Goal: Information Seeking & Learning: Check status

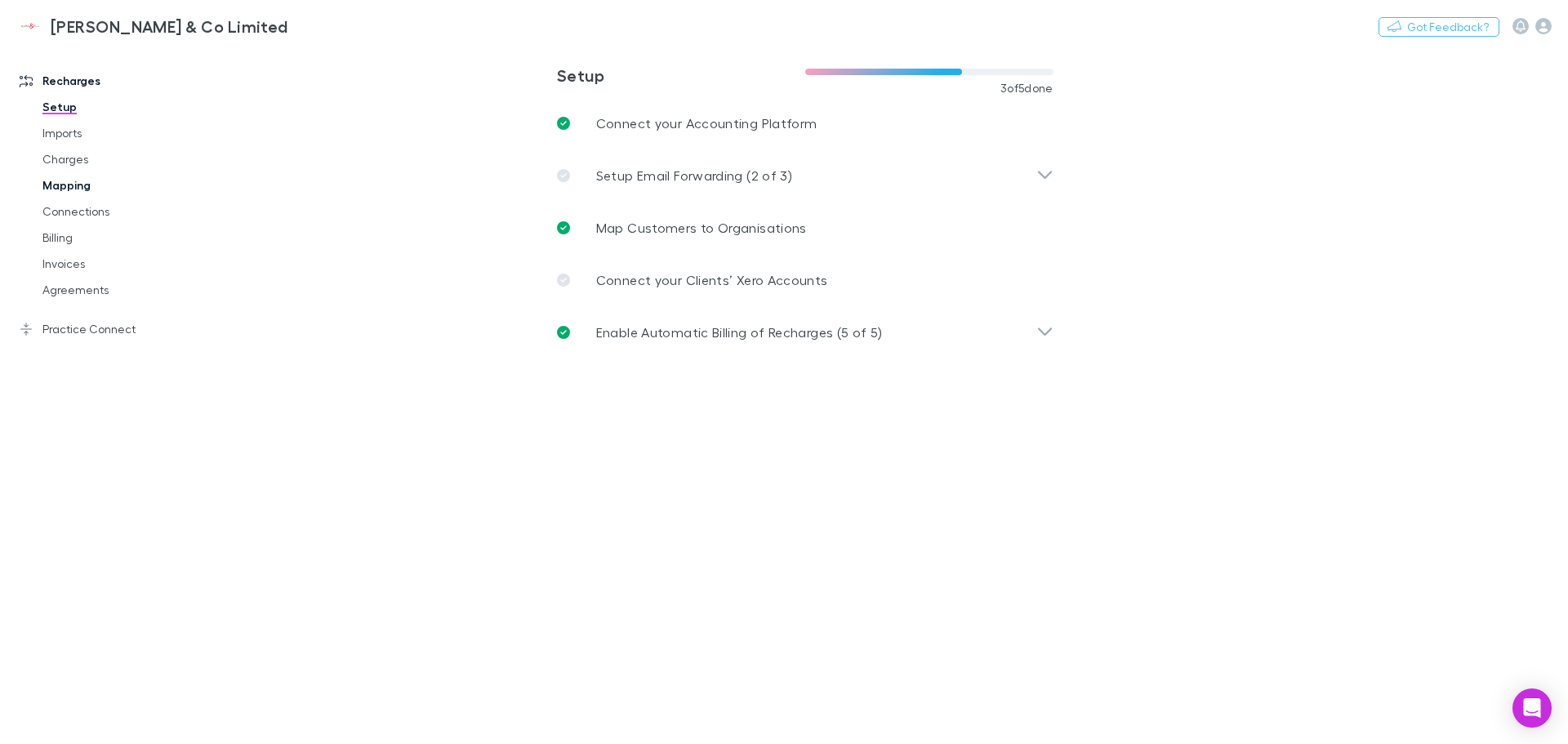
drag, startPoint x: 68, startPoint y: 157, endPoint x: 98, endPoint y: 183, distance: 39.7
click at [68, 157] on link "Charges" at bounding box center [122, 159] width 194 height 26
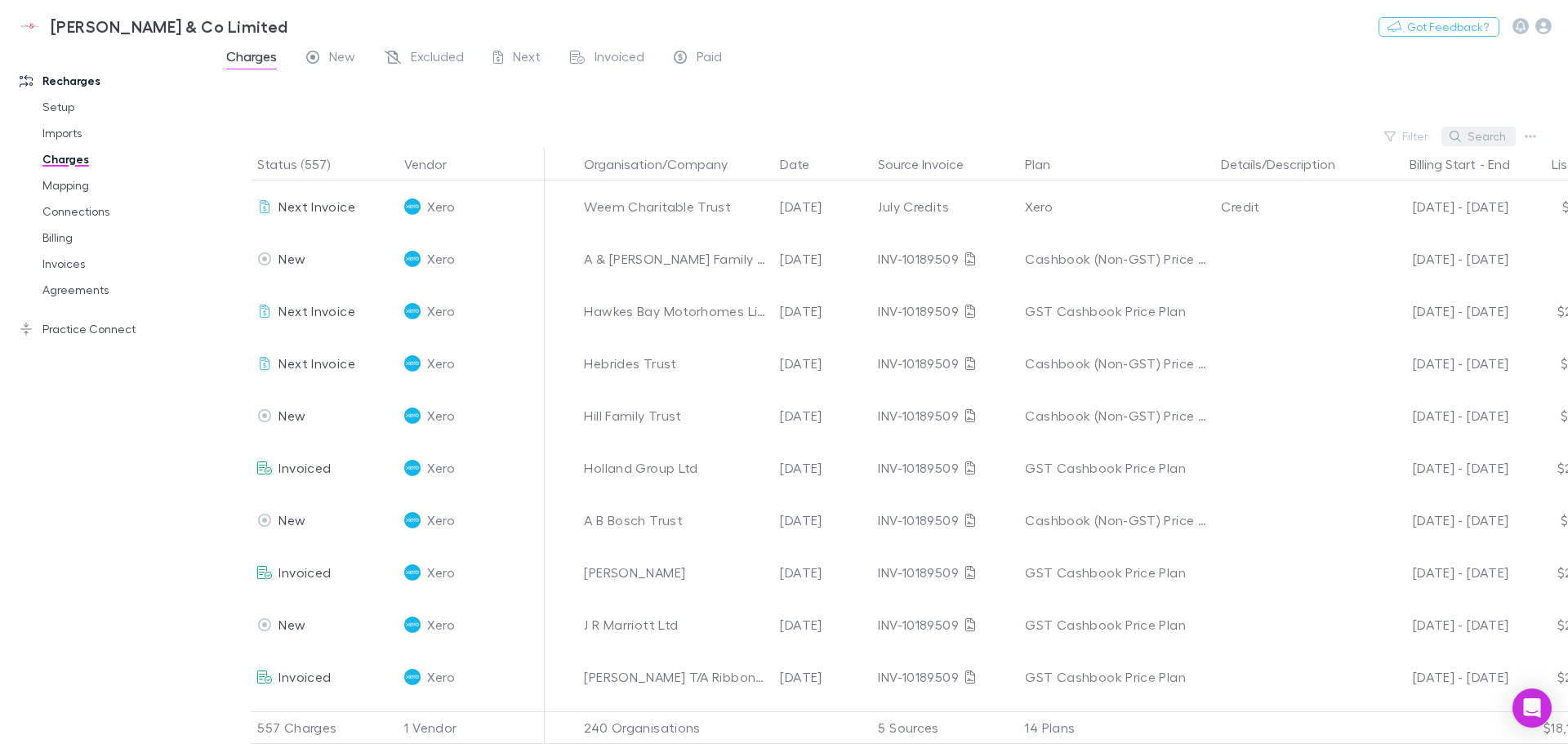
click at [1456, 137] on icon "button" at bounding box center [1455, 137] width 11 height 11
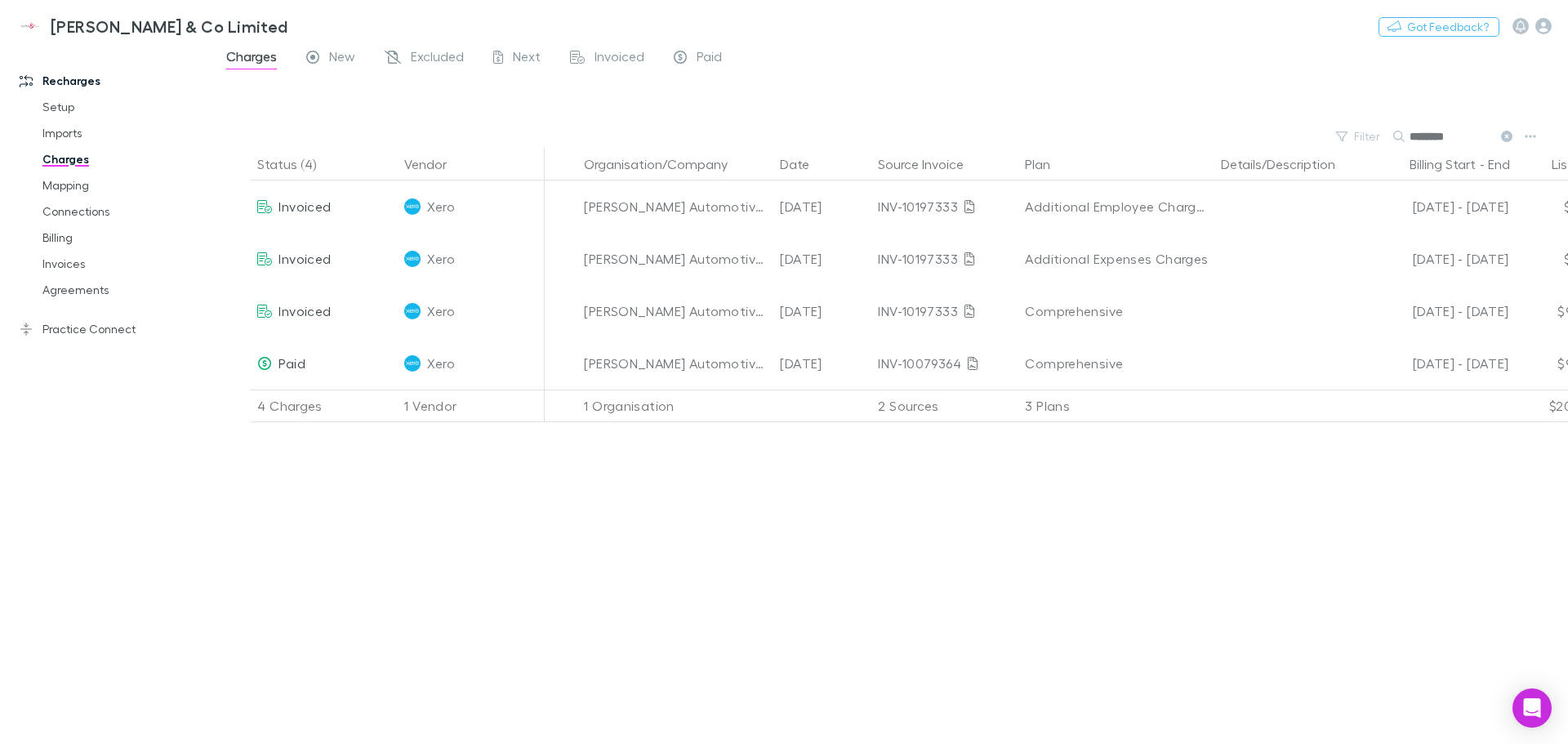
type input "********"
drag, startPoint x: 762, startPoint y: 611, endPoint x: 424, endPoint y: 591, distance: 338.6
click at [424, 591] on div "Status (4) Vendor Organisation/Company Date Source Invoice Plan Details/Descrip…" at bounding box center [890, 446] width 1357 height 596
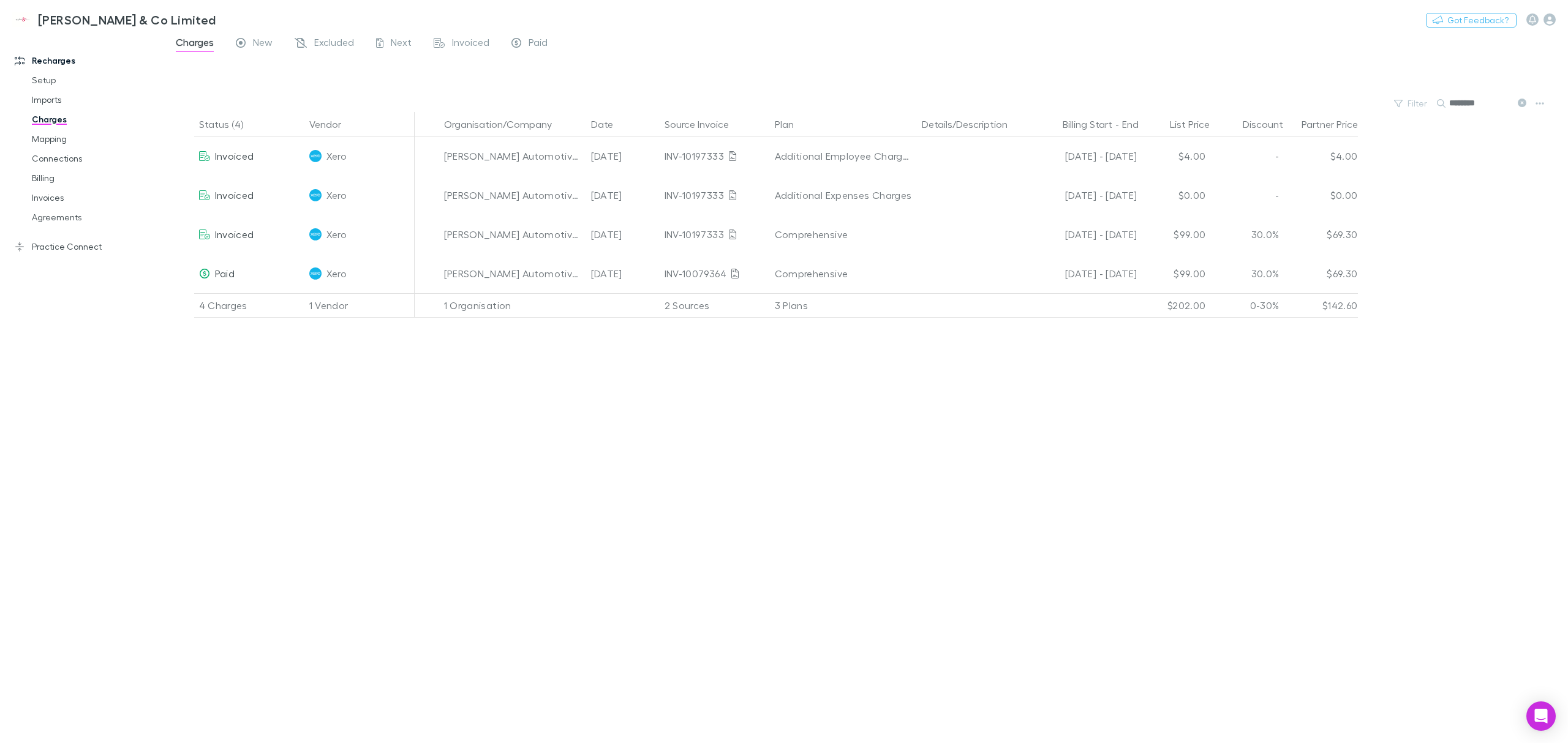
drag, startPoint x: 1161, startPoint y: 1, endPoint x: 1016, endPoint y: 478, distance: 498.6
click at [1016, 478] on div "Status (4) Vendor Organisation/Company Date Source Invoice Plan Details/Descrip…" at bounding box center [866, 427] width 1403 height 632
click at [52, 182] on link "Billing" at bounding box center [97, 178] width 155 height 19
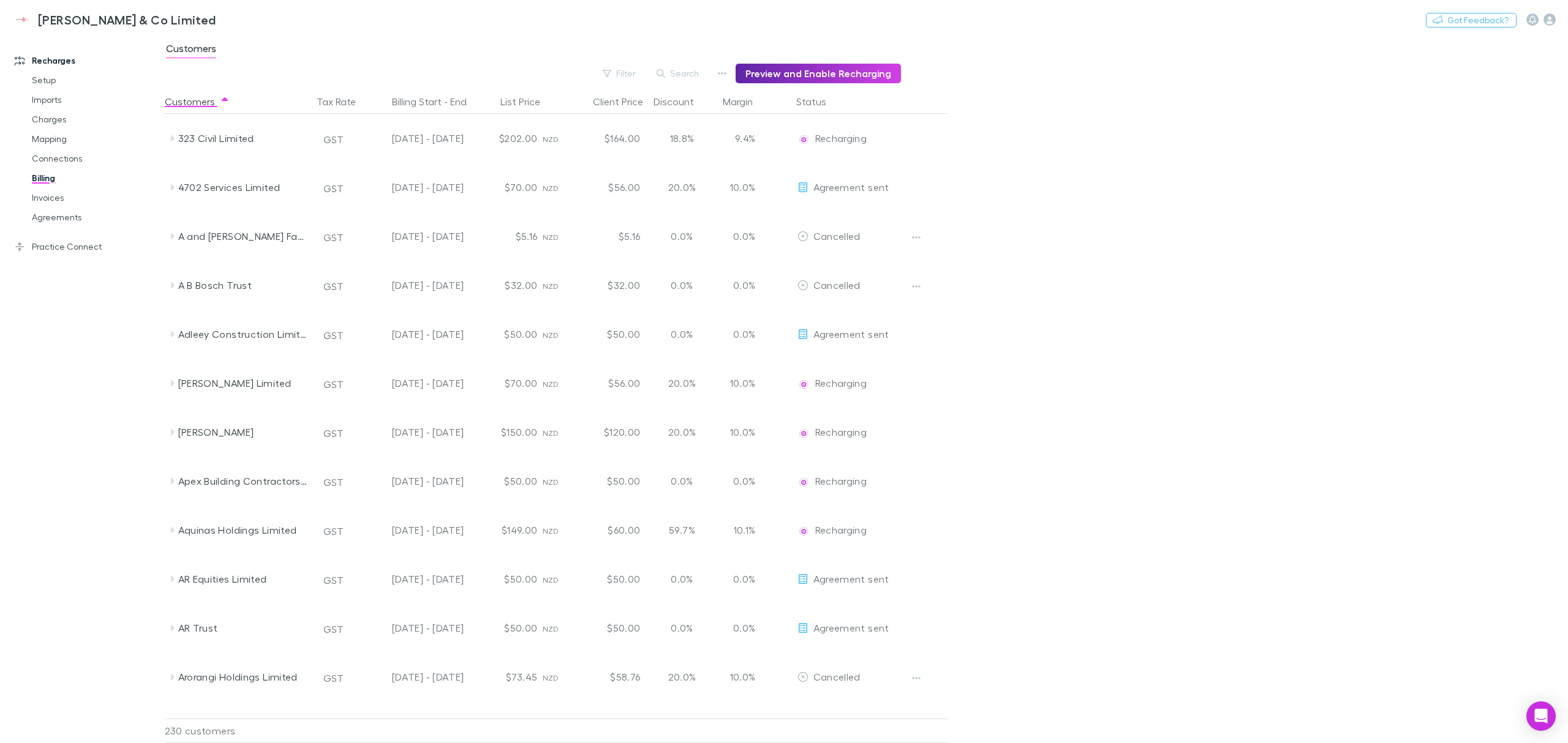
click at [663, 76] on button "Search" at bounding box center [679, 73] width 56 height 14
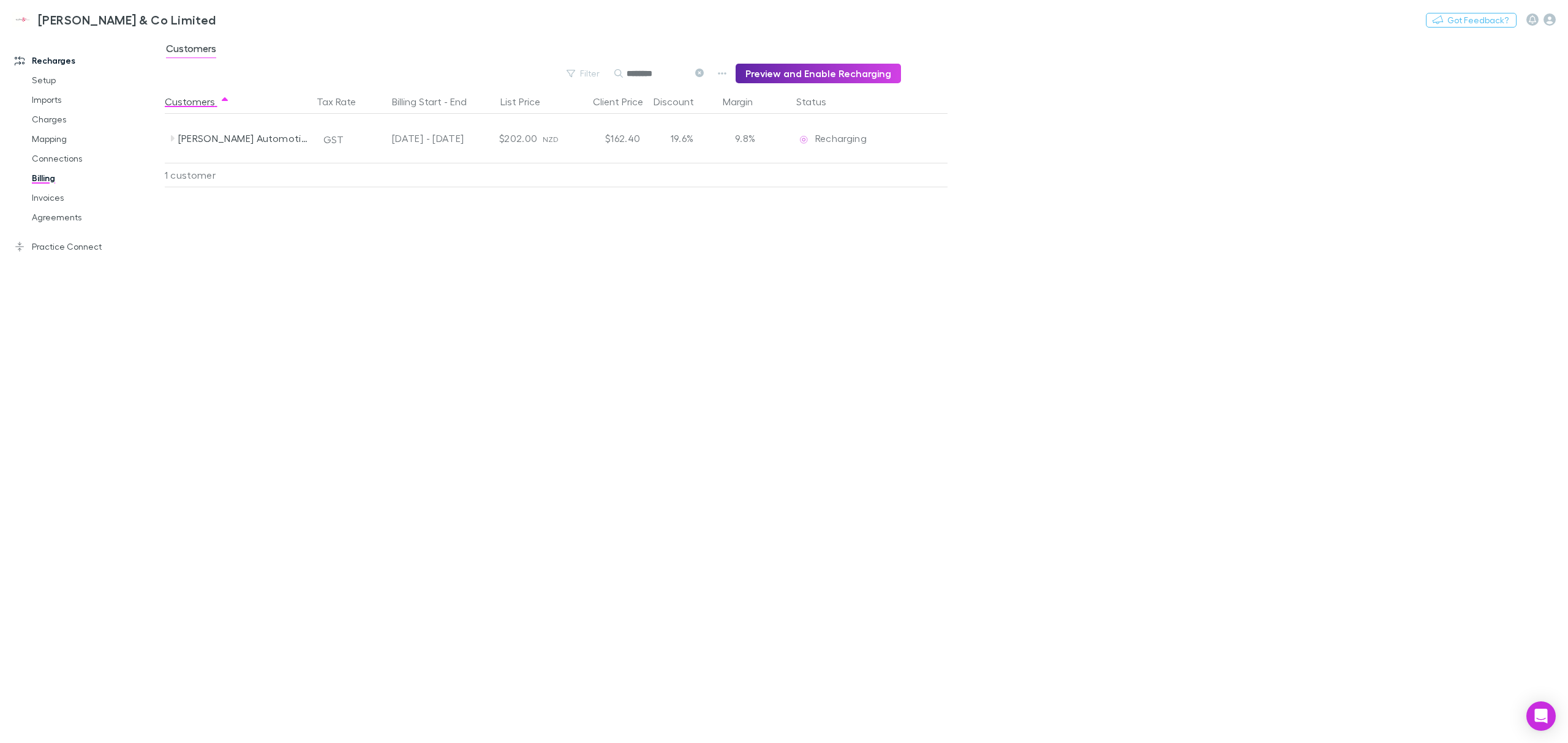
type input "********"
click at [722, 189] on div "Customers Tax Rate Billing Start - End List Price Client Price Discount Margin …" at bounding box center [586, 417] width 842 height 654
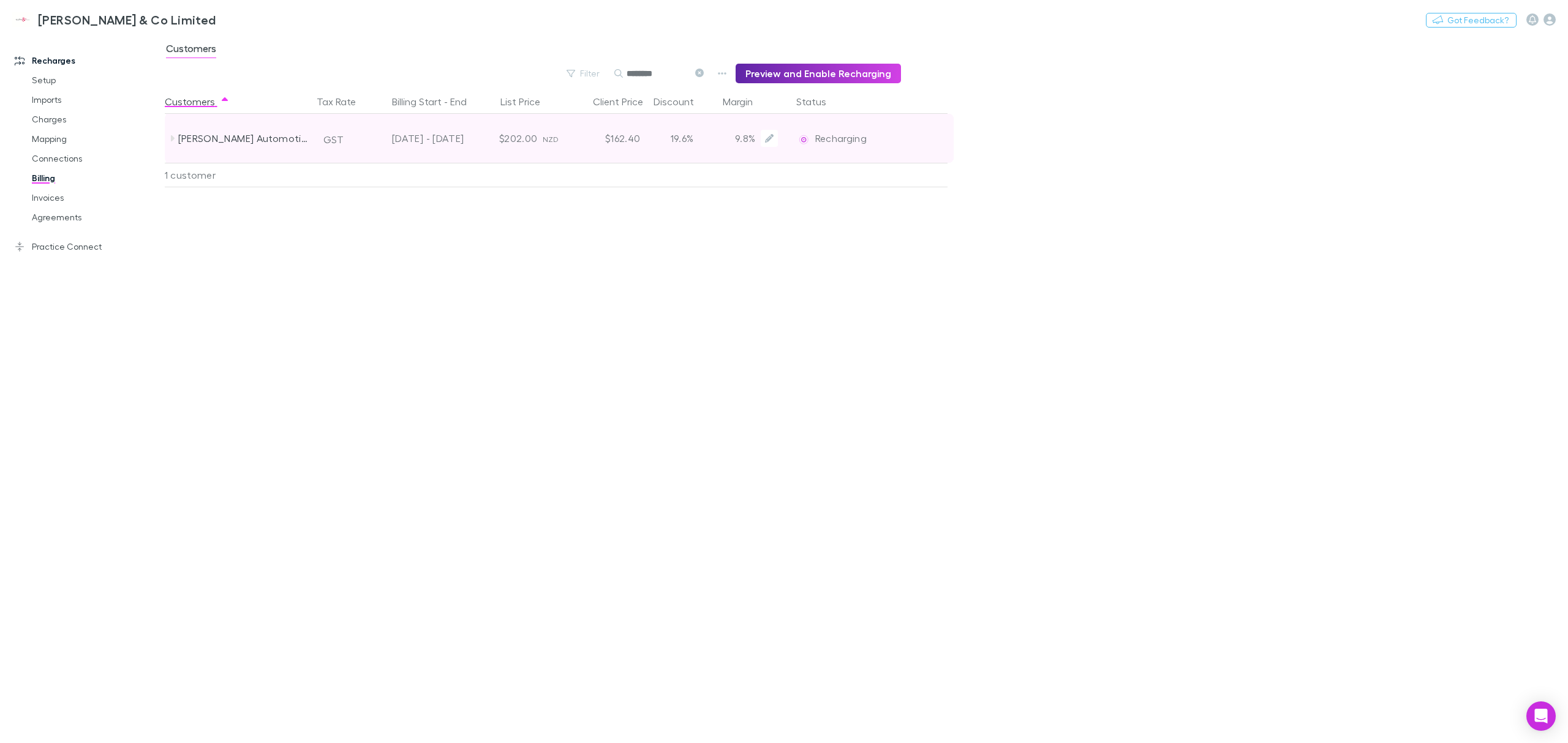
click at [757, 138] on div "9.8%" at bounding box center [755, 138] width 64 height 49
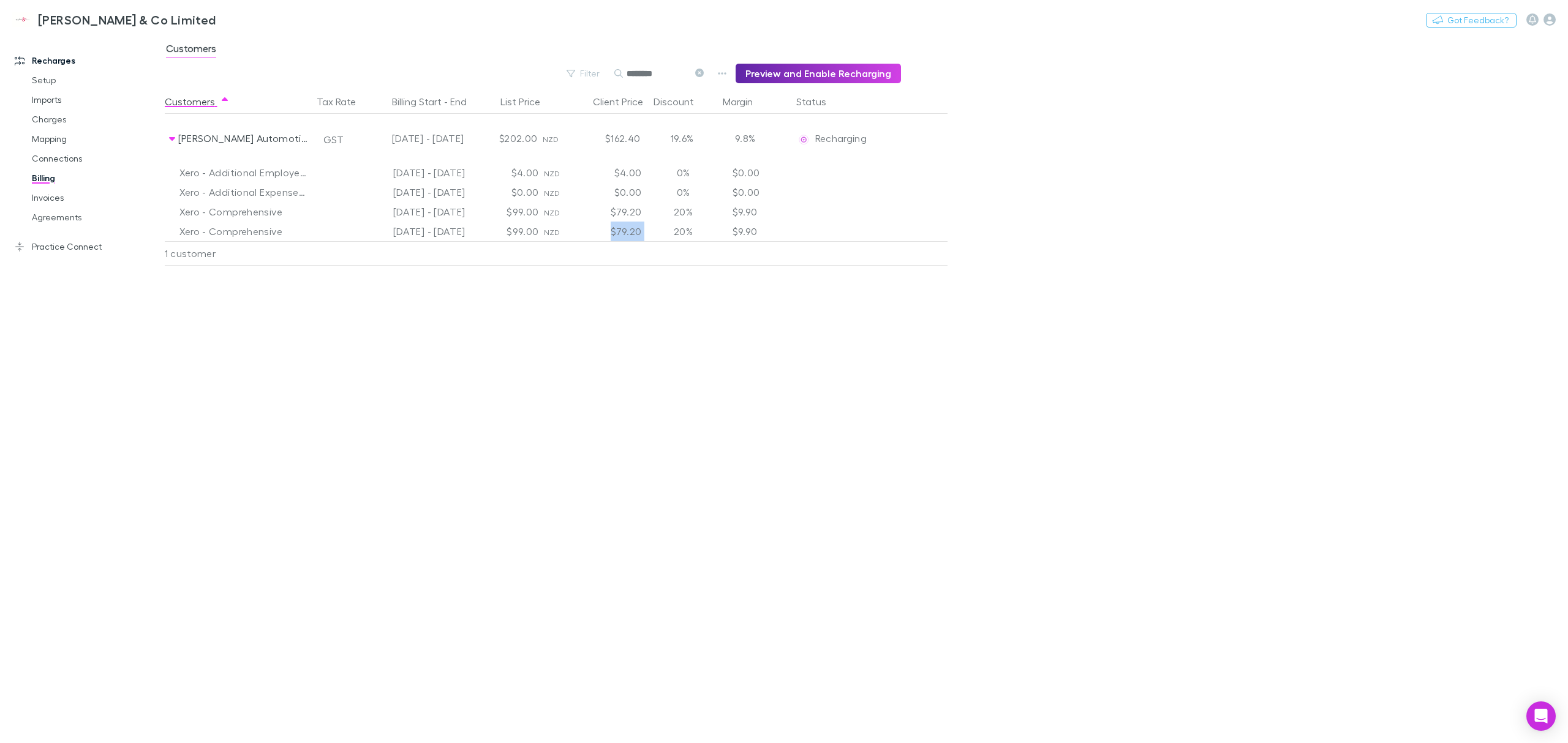
drag, startPoint x: 648, startPoint y: 233, endPoint x: 597, endPoint y: 224, distance: 51.8
click at [597, 224] on div "Xero - Comprehensive [DATE] - [DATE] $99.00 NZD $79.20 20% $9.90" at bounding box center [581, 231] width 832 height 19
click at [562, 364] on div "Customers Tax Rate Billing Start - End List Price Client Price Discount Margin …" at bounding box center [586, 417] width 842 height 654
drag, startPoint x: 547, startPoint y: 213, endPoint x: 486, endPoint y: 209, distance: 61.1
click at [486, 209] on div "Xero - Comprehensive [DATE] - [DATE] $99.00 NZD $79.20 20% $9.90" at bounding box center [581, 212] width 832 height 19
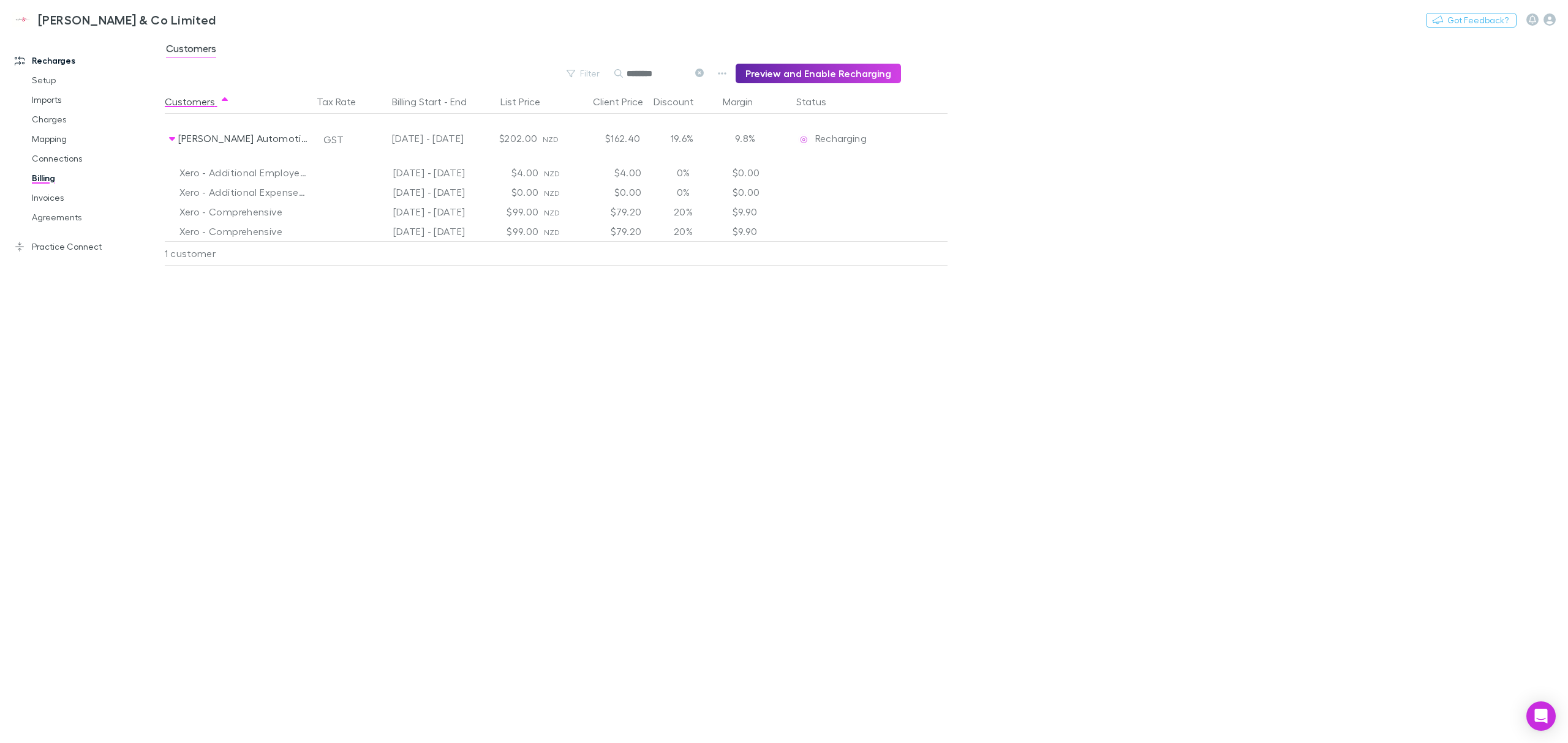
drag, startPoint x: 496, startPoint y: 321, endPoint x: 486, endPoint y: 368, distance: 48.1
click at [496, 320] on div "Customers Tax Rate Billing Start - End List Price Client Price Discount Margin …" at bounding box center [586, 417] width 842 height 654
click at [486, 371] on div "Customers Tax Rate Billing Start - End List Price Client Price Discount Margin …" at bounding box center [586, 417] width 842 height 654
drag, startPoint x: 716, startPoint y: 225, endPoint x: 606, endPoint y: 220, distance: 110.1
click at [606, 220] on div "Xero - Additional Employee Charges [DATE] - [DATE] $4.00 NZD $4.00 0% $0.00 Xer…" at bounding box center [581, 202] width 832 height 78
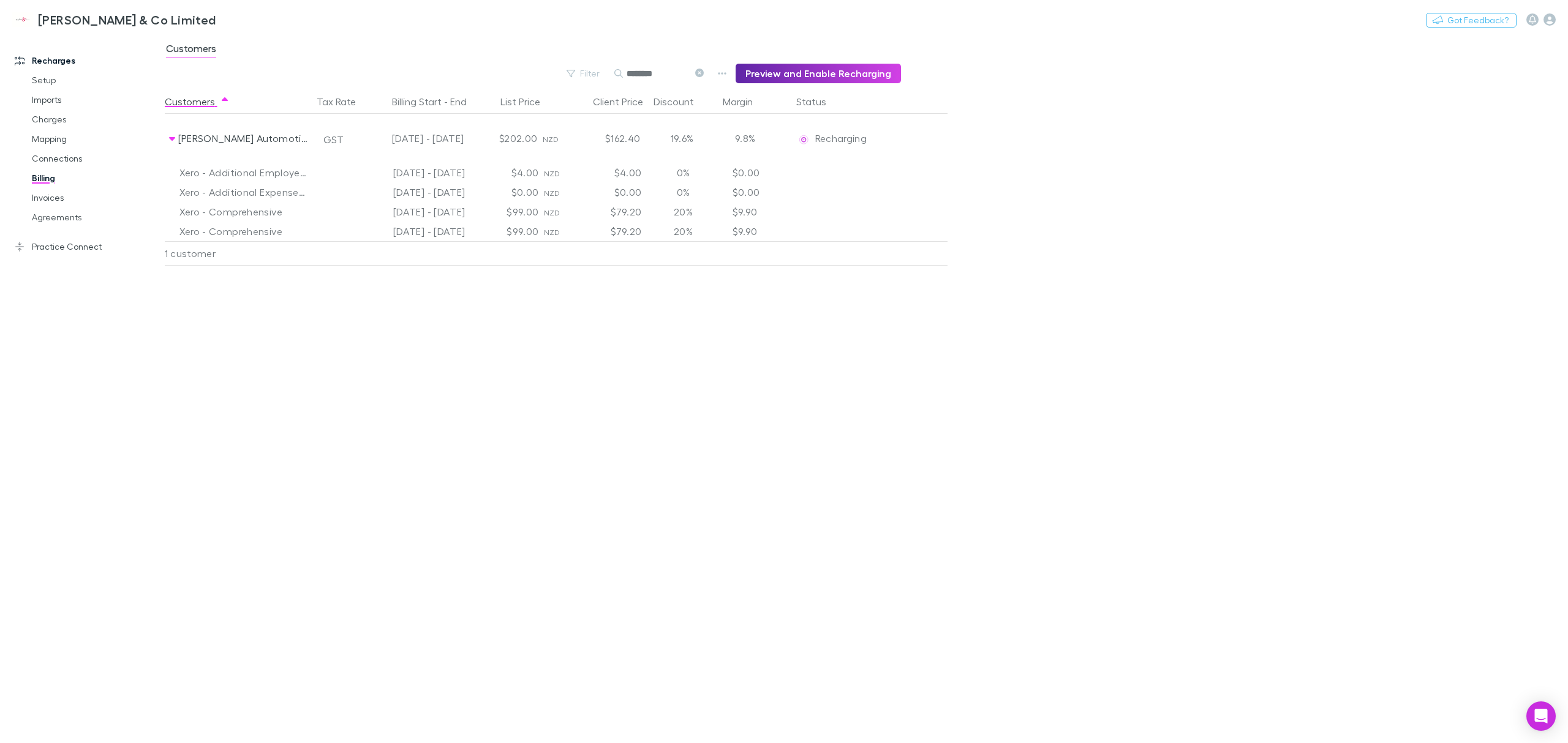
click at [400, 303] on div "Customers Tax Rate Billing Start - End List Price Client Price Discount Margin …" at bounding box center [586, 417] width 842 height 654
click at [395, 346] on div "Customers Tax Rate Billing Start - End List Price Client Price Discount Margin …" at bounding box center [586, 417] width 842 height 654
click at [71, 204] on link "Invoices" at bounding box center [97, 197] width 155 height 19
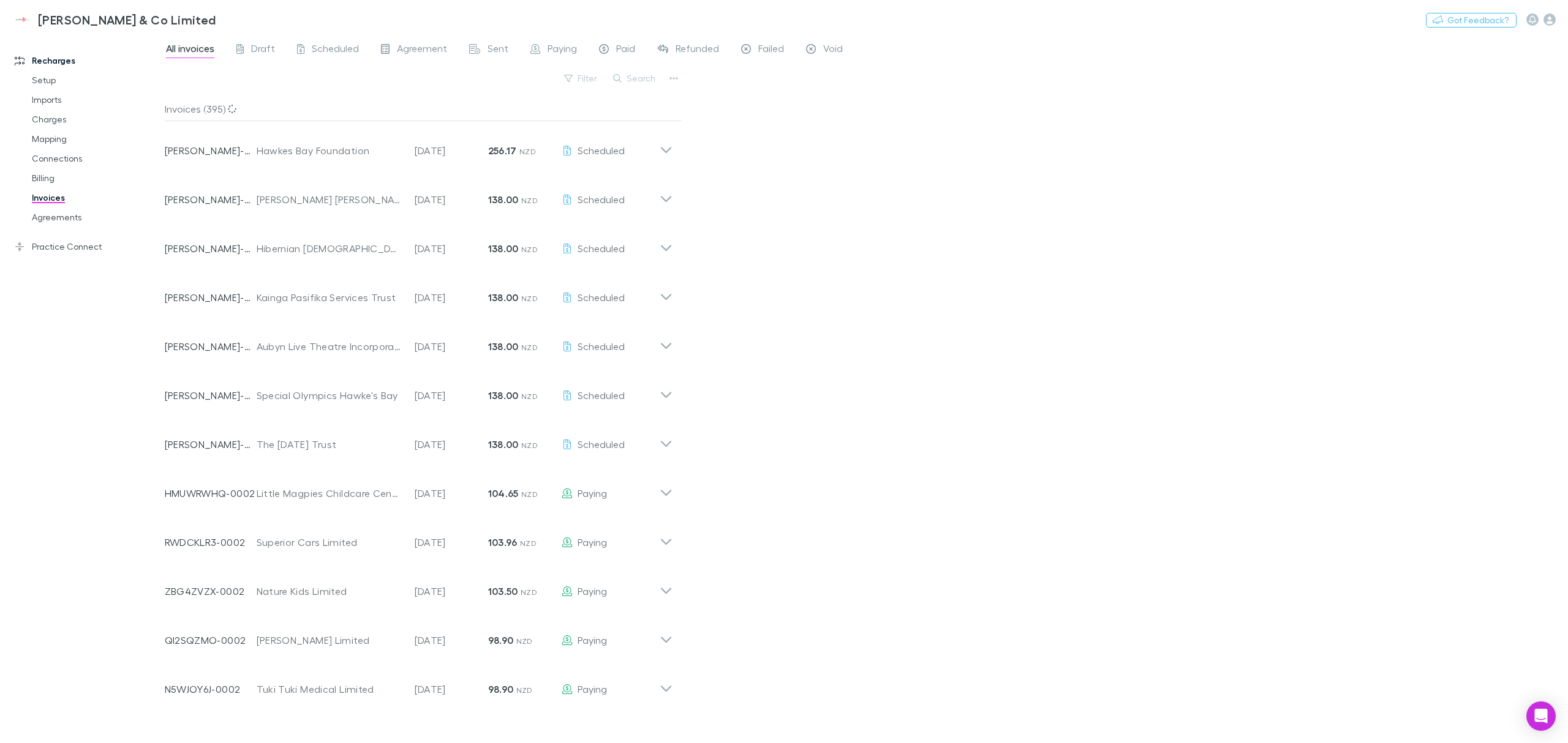
click at [640, 80] on button "Search" at bounding box center [635, 78] width 56 height 14
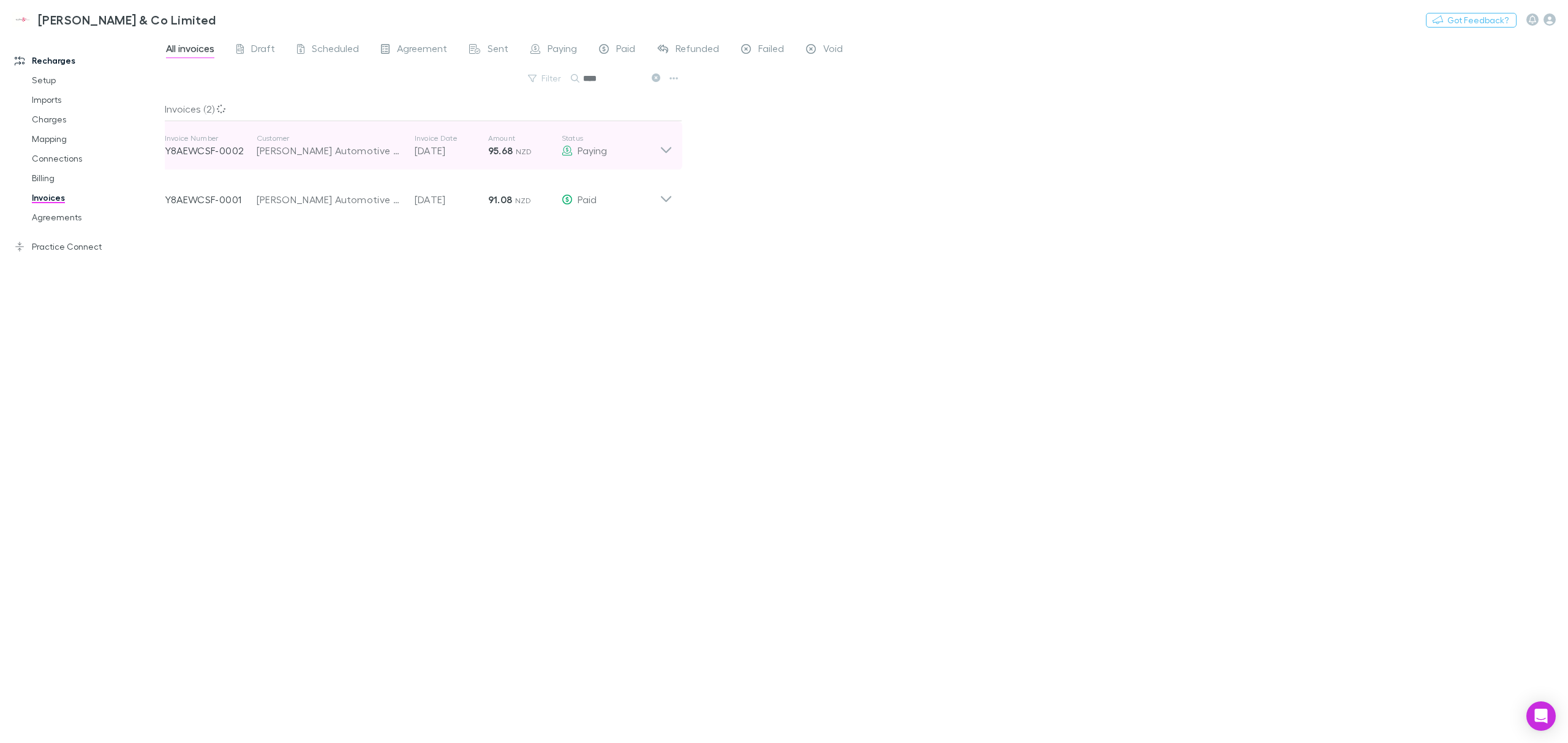
type input "****"
click at [666, 148] on icon at bounding box center [666, 146] width 13 height 24
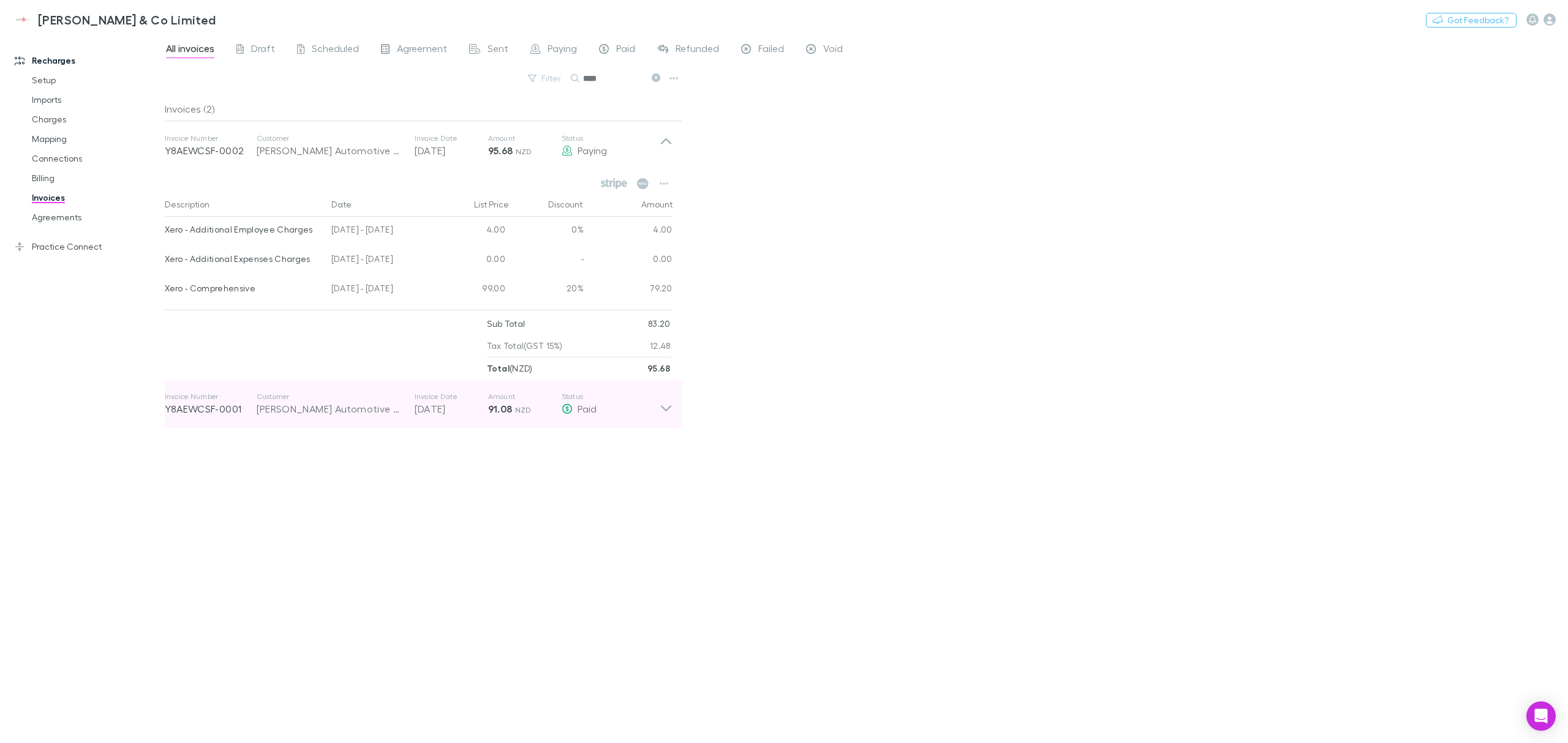
click at [669, 415] on icon at bounding box center [666, 404] width 13 height 24
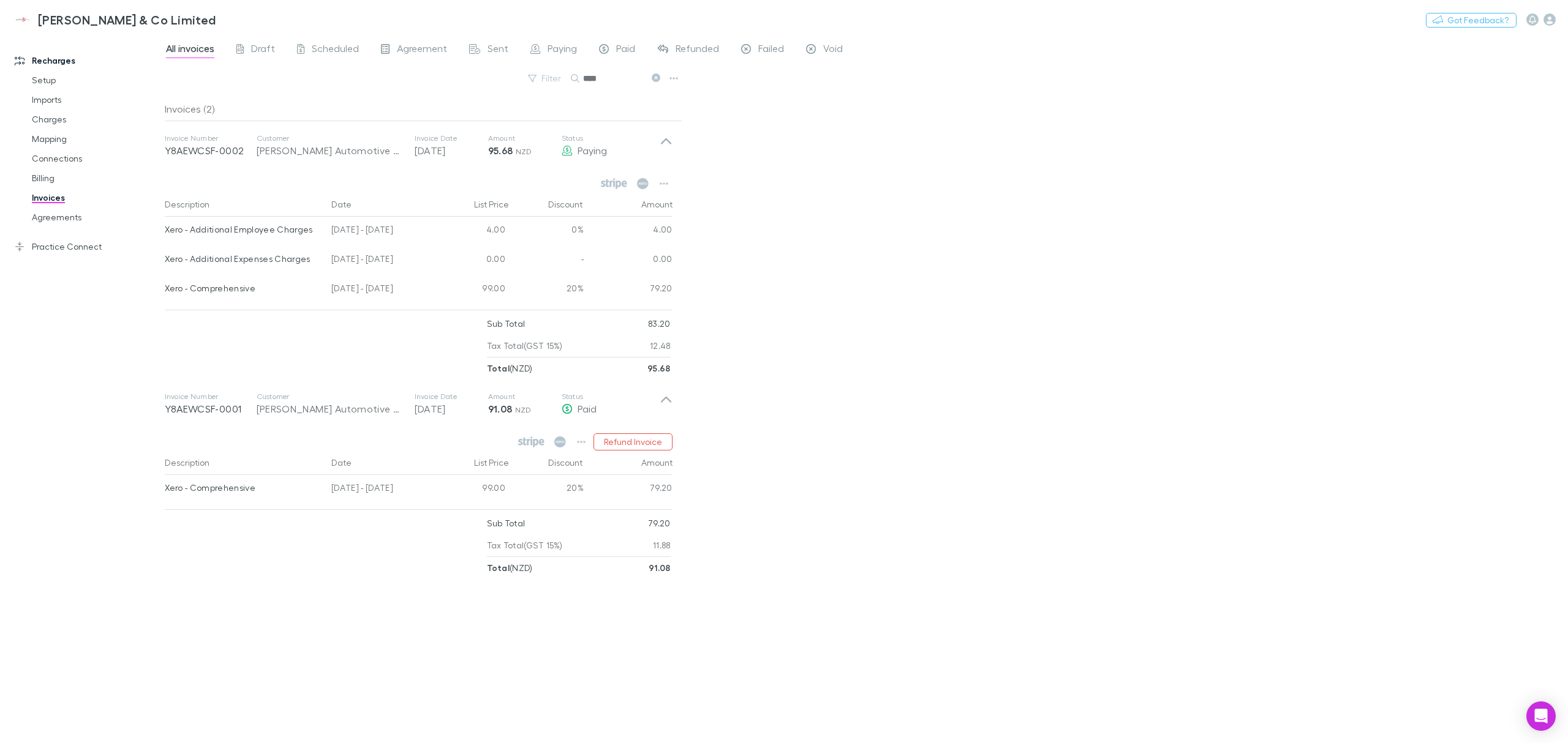
click at [926, 303] on div "All invoices Draft Scheduled Agreement Sent Paying Paid Refunded Failed Void Fi…" at bounding box center [866, 389] width 1403 height 709
drag, startPoint x: 1054, startPoint y: 417, endPoint x: 1008, endPoint y: 374, distance: 63.0
click at [1054, 415] on div "All invoices Draft Scheduled Agreement Sent Paying Paid Refunded Failed Void Fi…" at bounding box center [866, 389] width 1403 height 709
click at [808, 464] on div "All invoices Draft Scheduled Agreement Sent Paying Paid Refunded Failed Void Fi…" at bounding box center [866, 389] width 1403 height 709
